Goal: Information Seeking & Learning: Learn about a topic

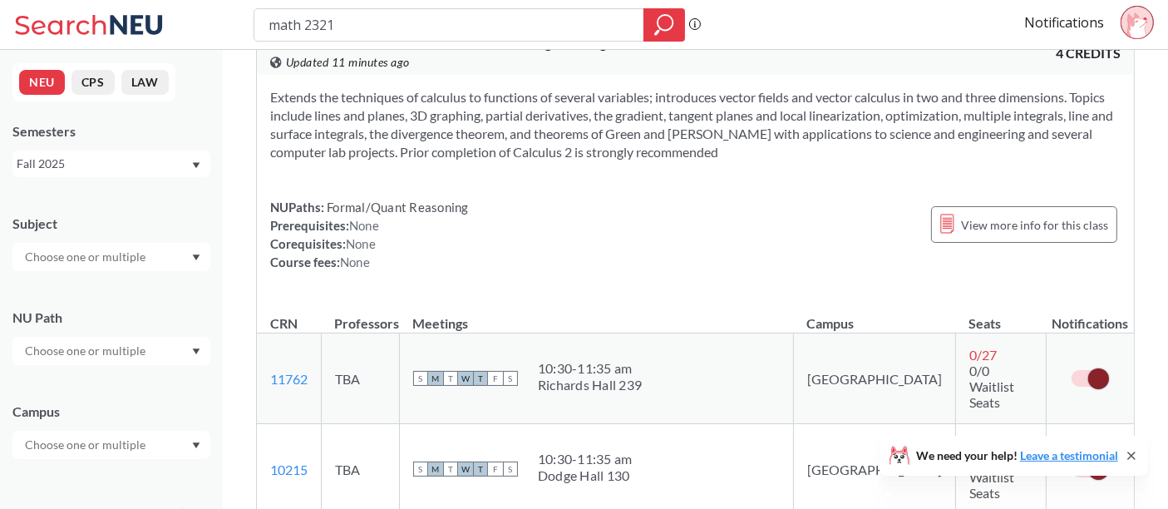
scroll to position [42, 0]
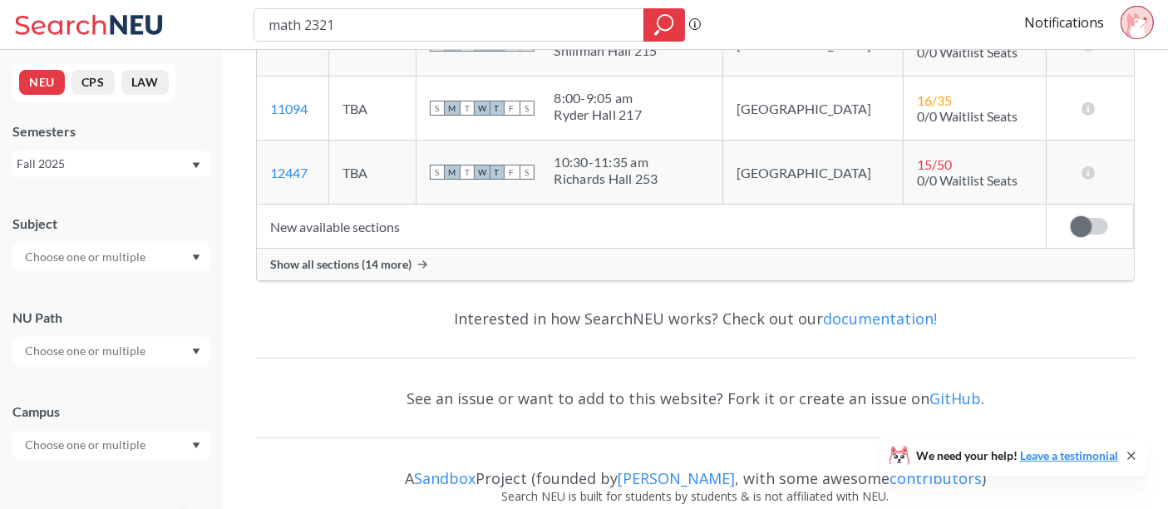
scroll to position [405, 0]
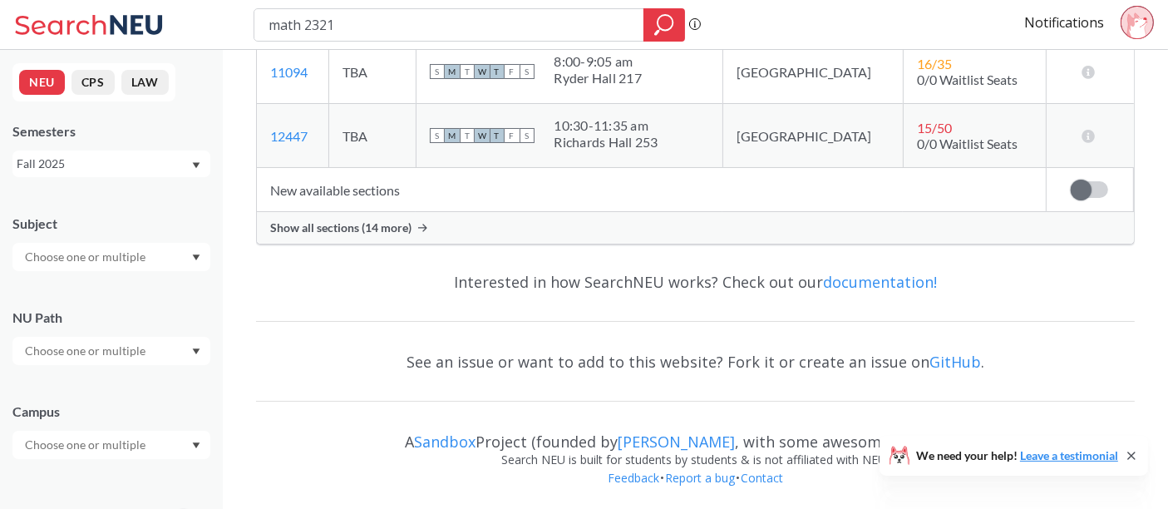
click at [400, 210] on td "New available sections" at bounding box center [651, 190] width 789 height 44
click at [399, 220] on span "Show all sections (14 more)" at bounding box center [340, 227] width 141 height 15
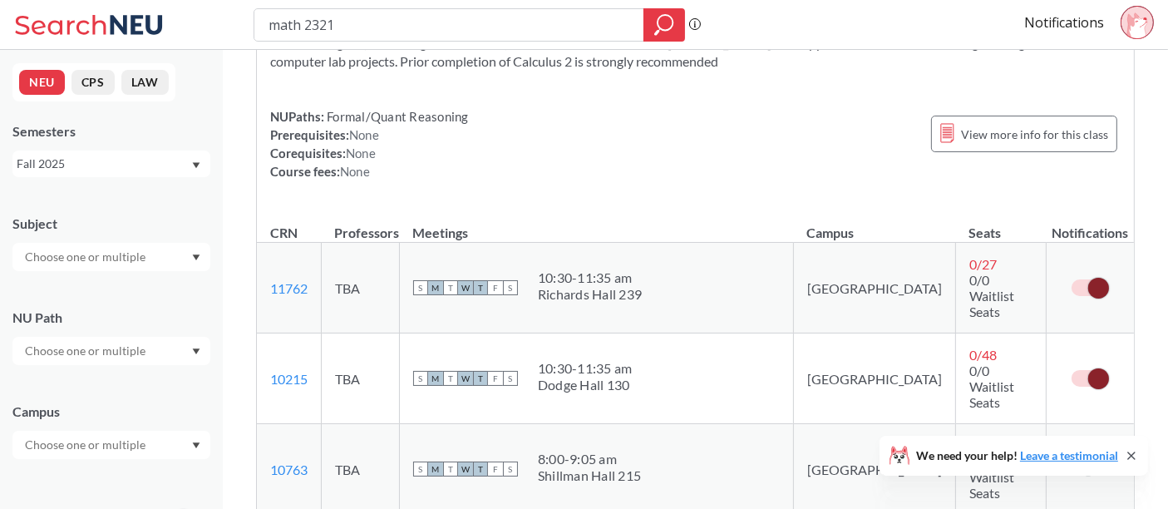
scroll to position [0, 0]
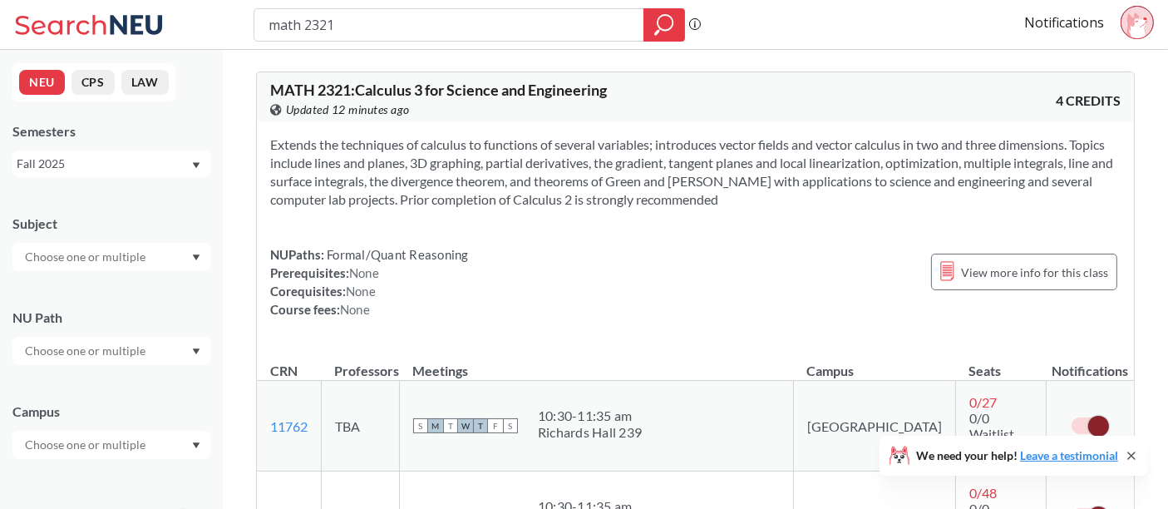
click at [300, 116] on span "Updated 12 minutes ago" at bounding box center [348, 110] width 124 height 18
click at [481, 189] on section "Extends the techniques of calculus to functions of several variables; introduce…" at bounding box center [695, 172] width 851 height 73
click at [974, 284] on div "View more info for this class" at bounding box center [1024, 272] width 186 height 37
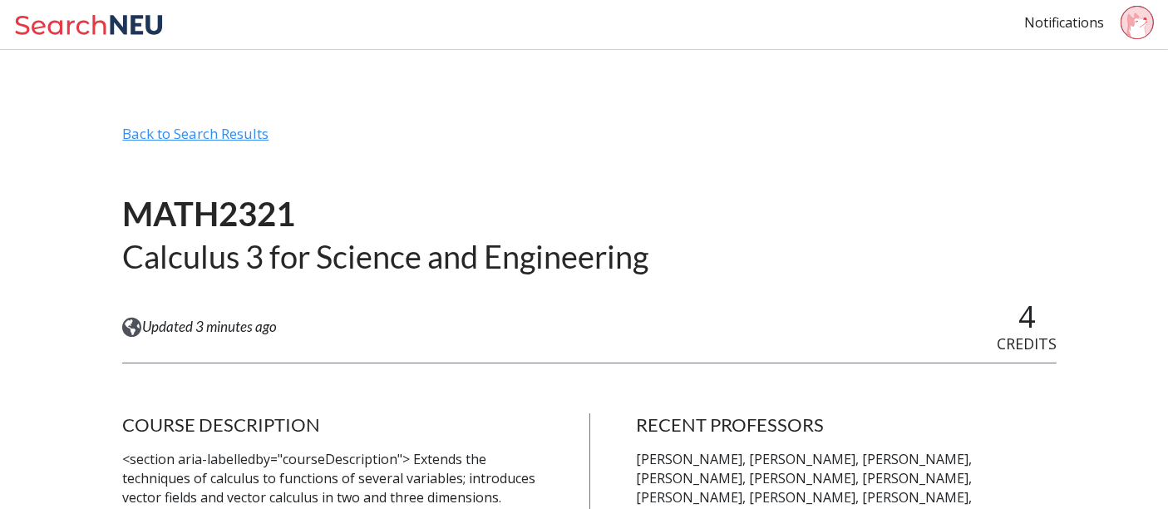
click at [224, 131] on div "Back to Search Results" at bounding box center [589, 141] width 935 height 32
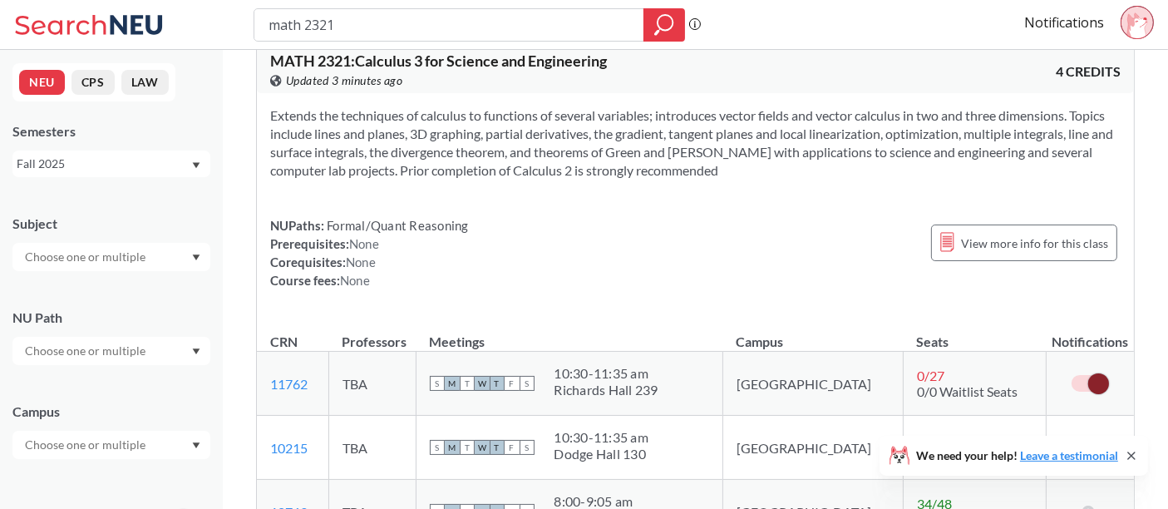
scroll to position [27, 0]
